Goal: Browse casually: Explore the website without a specific task or goal

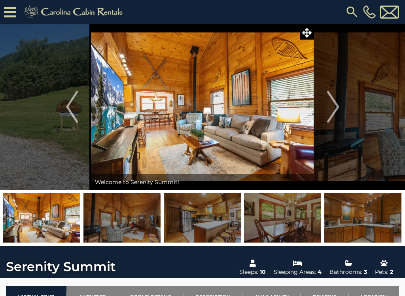
click at [338, 104] on img "Next" at bounding box center [333, 107] width 12 height 32
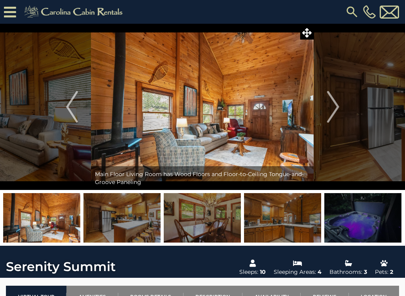
click at [338, 108] on img "Next" at bounding box center [333, 107] width 12 height 32
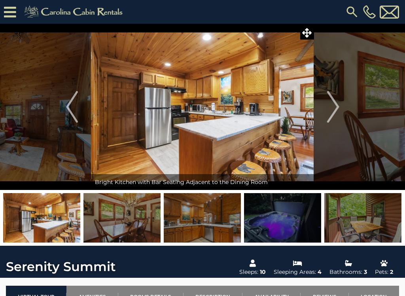
click at [334, 104] on img "Next" at bounding box center [333, 107] width 12 height 32
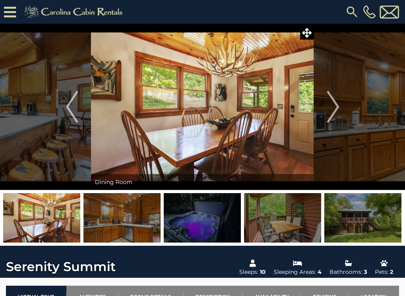
click at [336, 102] on img "Next" at bounding box center [333, 107] width 12 height 32
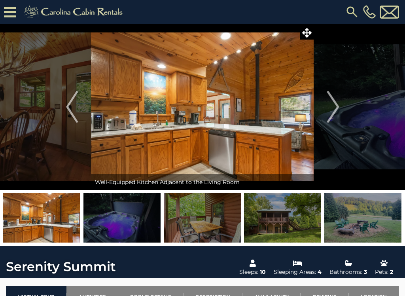
click at [335, 99] on img "Next" at bounding box center [333, 107] width 12 height 32
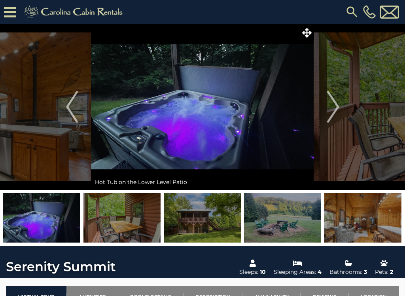
click at [331, 102] on img "Next" at bounding box center [333, 107] width 12 height 32
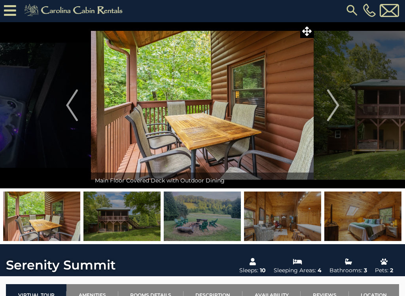
scroll to position [2, 0]
click at [337, 104] on img "Next" at bounding box center [333, 105] width 12 height 32
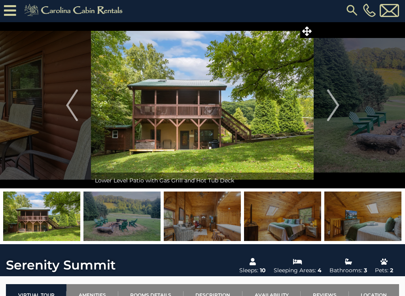
click at [46, 212] on img at bounding box center [41, 215] width 77 height 49
click at [66, 213] on img at bounding box center [41, 215] width 77 height 49
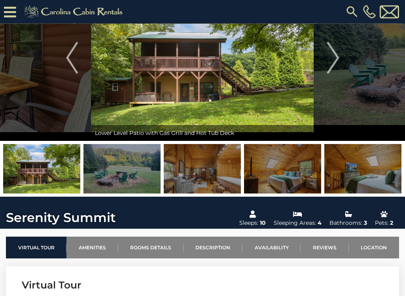
scroll to position [71, 0]
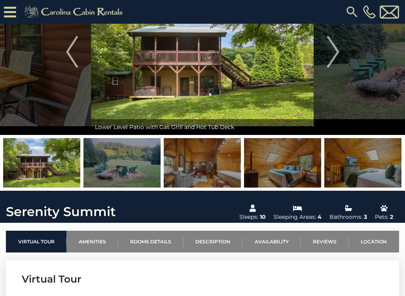
click at [64, 160] on img at bounding box center [41, 162] width 77 height 49
click at [127, 169] on img at bounding box center [121, 162] width 77 height 49
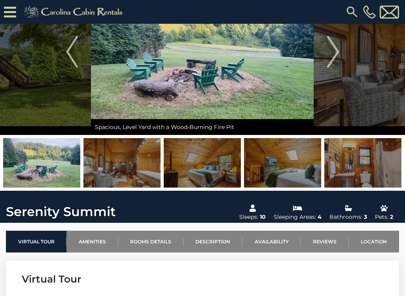
click at [333, 56] on img "Next" at bounding box center [333, 52] width 12 height 32
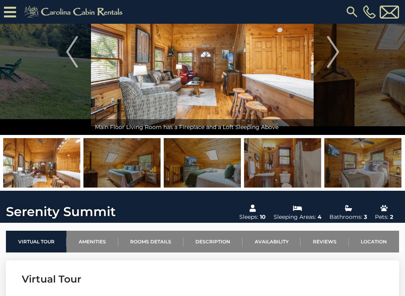
click at [331, 49] on img "Next" at bounding box center [333, 52] width 12 height 32
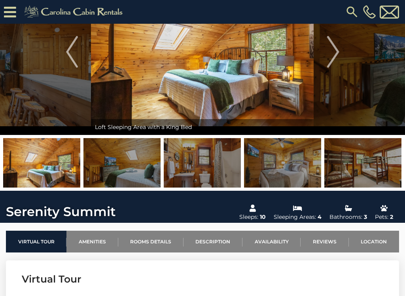
click at [334, 51] on img "Next" at bounding box center [333, 52] width 12 height 32
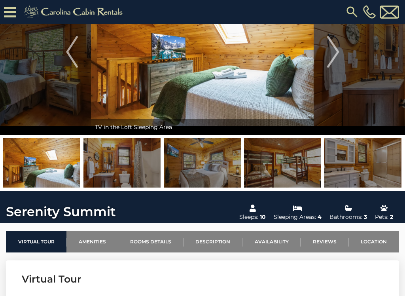
click at [336, 52] on img "Next" at bounding box center [333, 52] width 12 height 32
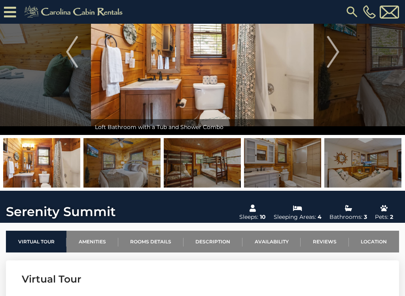
click at [333, 55] on img "Next" at bounding box center [333, 52] width 12 height 32
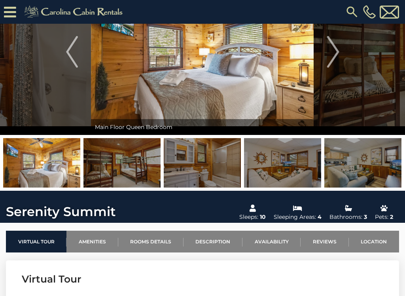
click at [333, 53] on img "Next" at bounding box center [333, 52] width 12 height 32
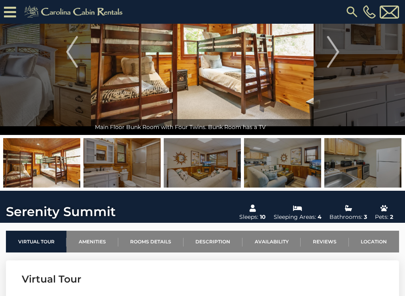
click at [334, 54] on img "Next" at bounding box center [333, 52] width 12 height 32
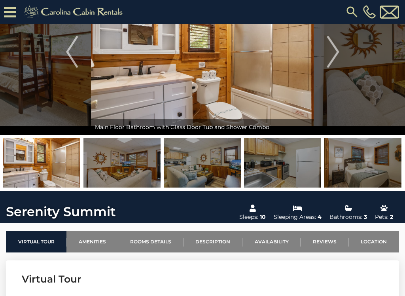
click at [334, 54] on img "Next" at bounding box center [333, 52] width 12 height 32
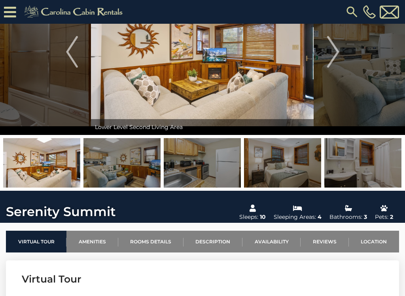
click at [332, 52] on img "Next" at bounding box center [333, 52] width 12 height 32
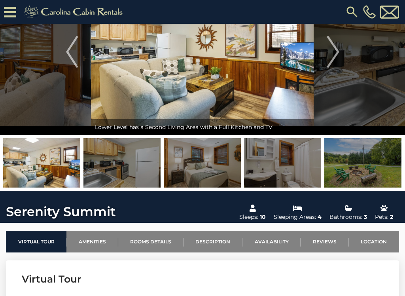
click at [333, 55] on img "Next" at bounding box center [333, 52] width 12 height 32
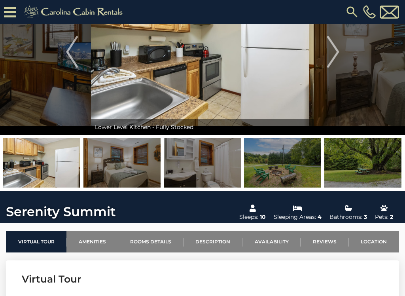
click at [333, 57] on img "Next" at bounding box center [333, 52] width 12 height 32
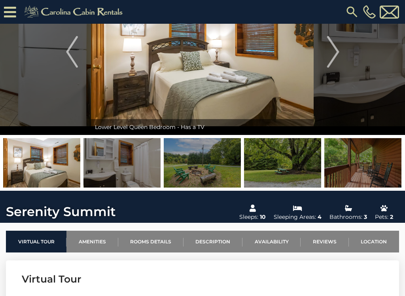
click at [334, 54] on img "Next" at bounding box center [333, 52] width 12 height 32
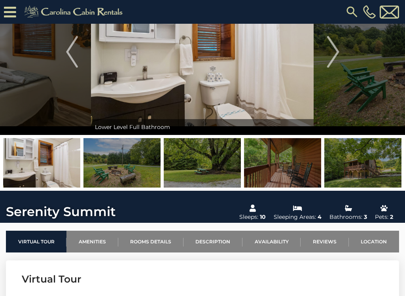
click at [336, 55] on img "Next" at bounding box center [333, 52] width 12 height 32
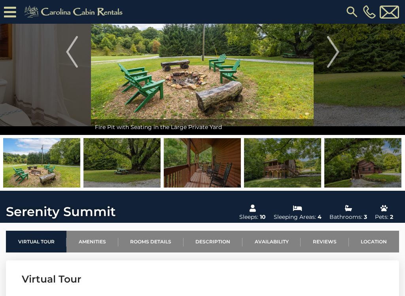
click at [333, 53] on img "Next" at bounding box center [333, 52] width 12 height 32
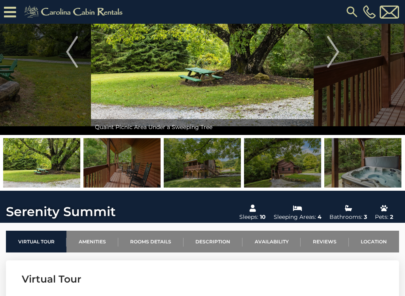
click at [334, 53] on img "Next" at bounding box center [333, 52] width 12 height 32
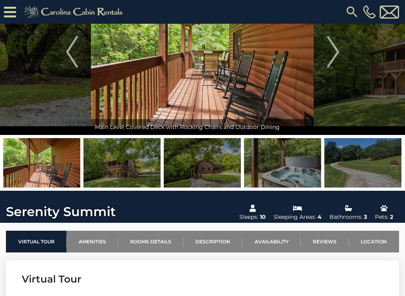
click at [332, 54] on img "Next" at bounding box center [333, 52] width 12 height 32
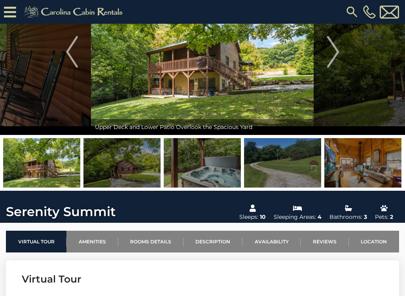
click at [333, 57] on img "Next" at bounding box center [333, 52] width 12 height 32
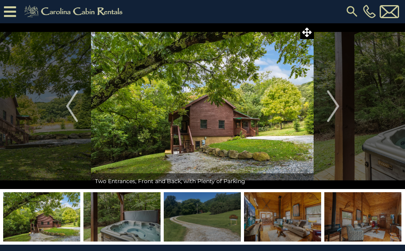
scroll to position [0, 0]
